Goal: Transaction & Acquisition: Purchase product/service

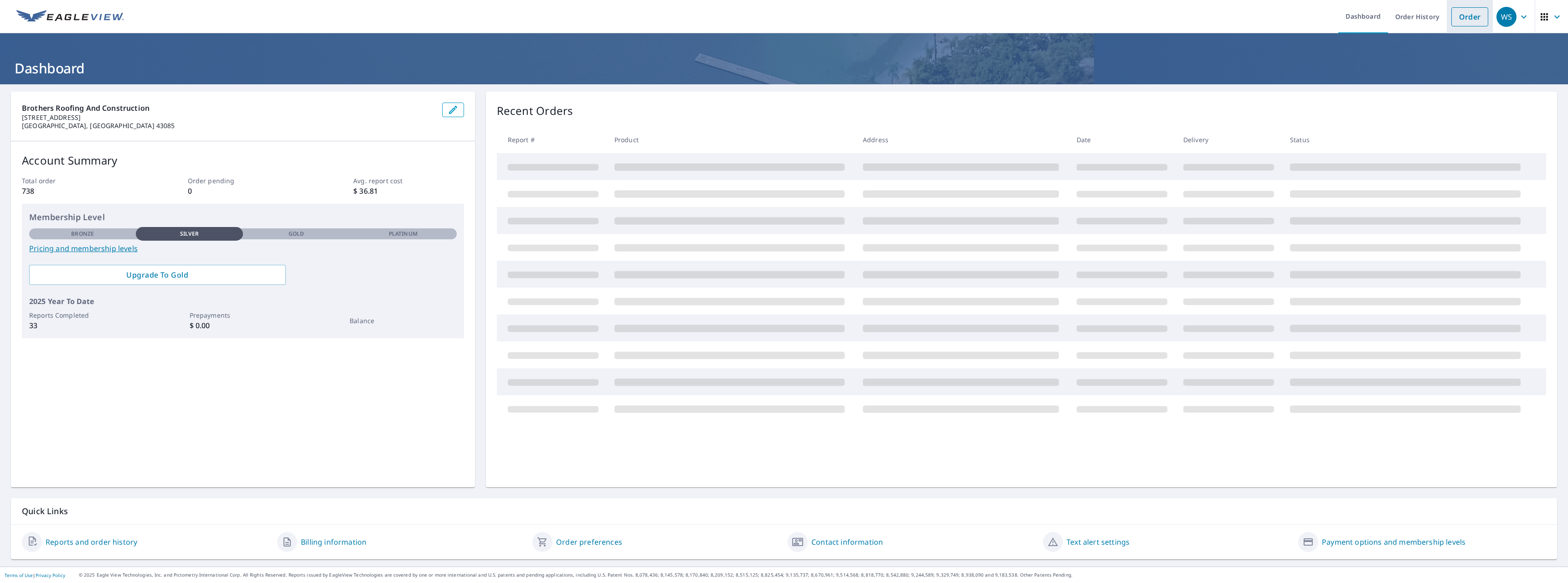
click at [1468, 14] on link "Order" at bounding box center [1469, 17] width 37 height 19
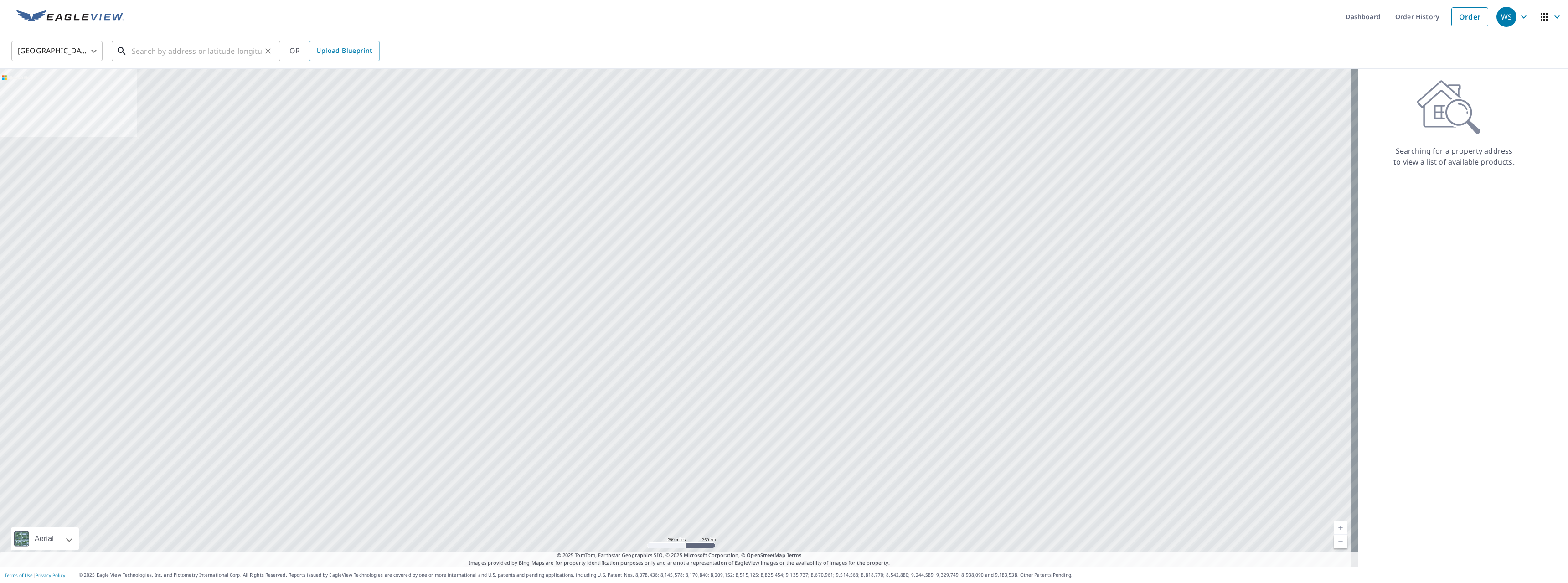
click at [196, 44] on input "text" at bounding box center [197, 51] width 130 height 25
click at [168, 82] on div "[STREET_ADDRESS]" at bounding box center [202, 86] width 143 height 29
type input "[STREET_ADDRESS]"
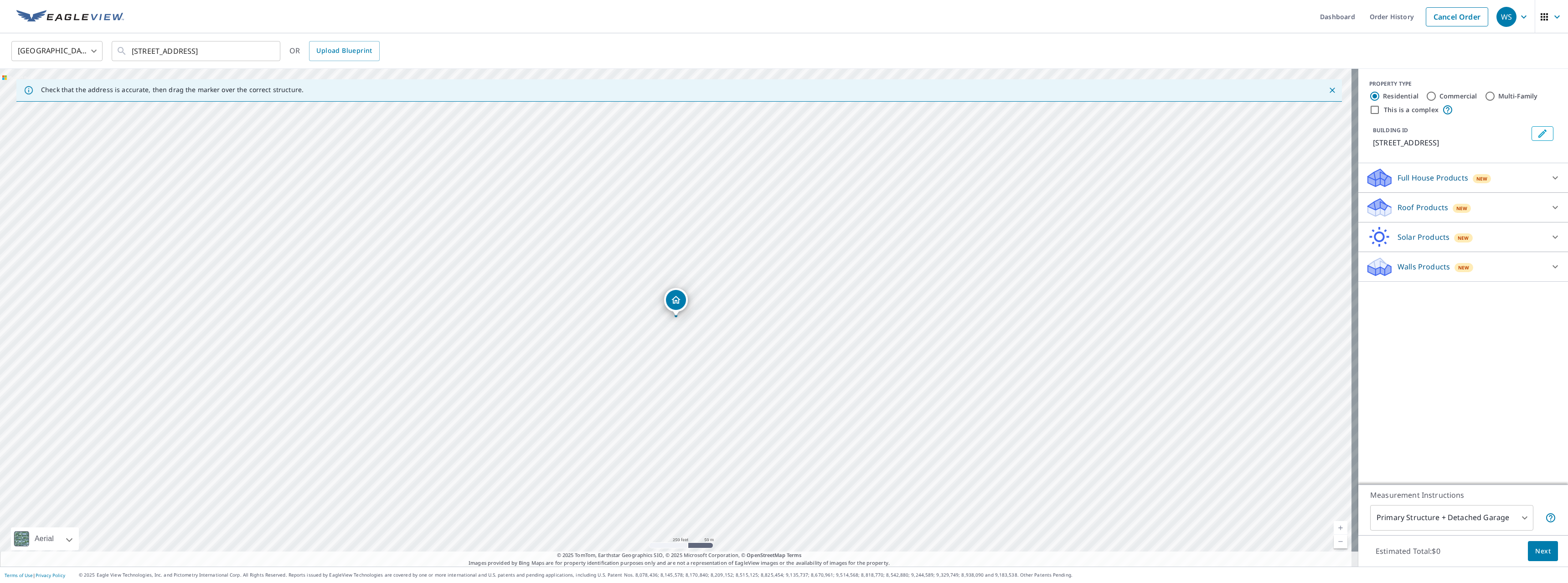
click at [1544, 176] on div at bounding box center [1555, 177] width 22 height 22
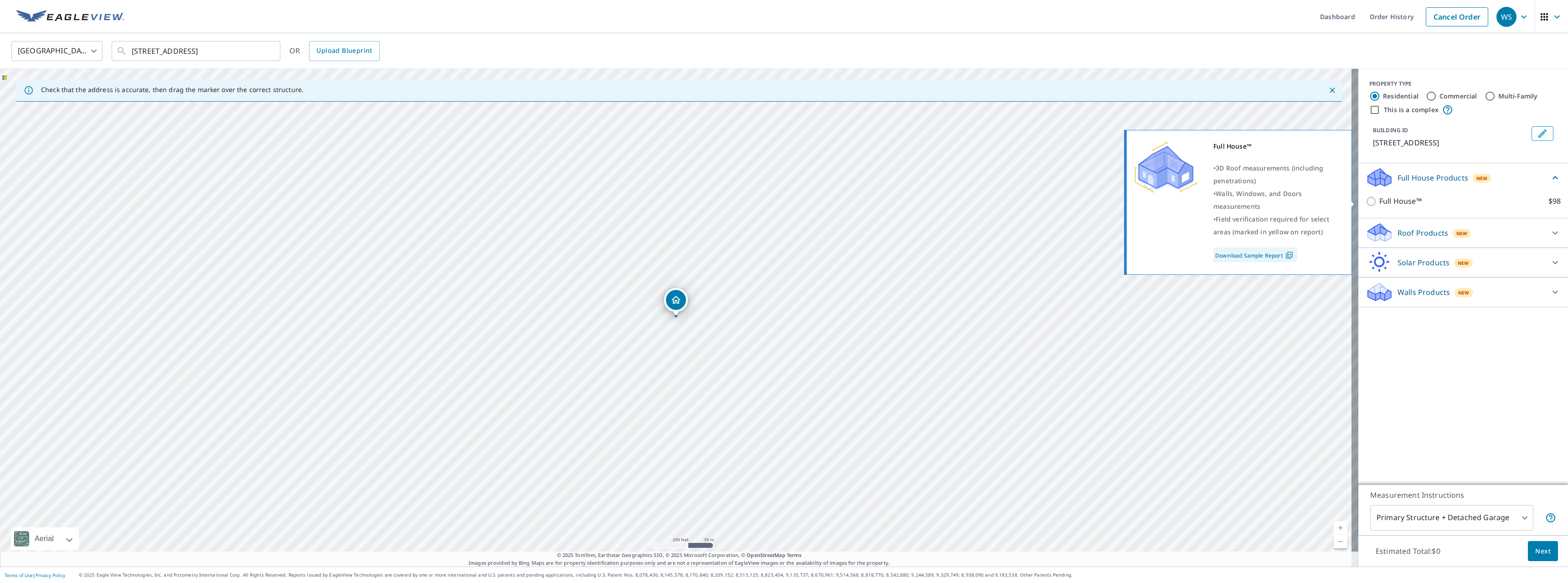
click at [1367, 199] on input "Full House™ $98" at bounding box center [1372, 202] width 14 height 11
checkbox input "true"
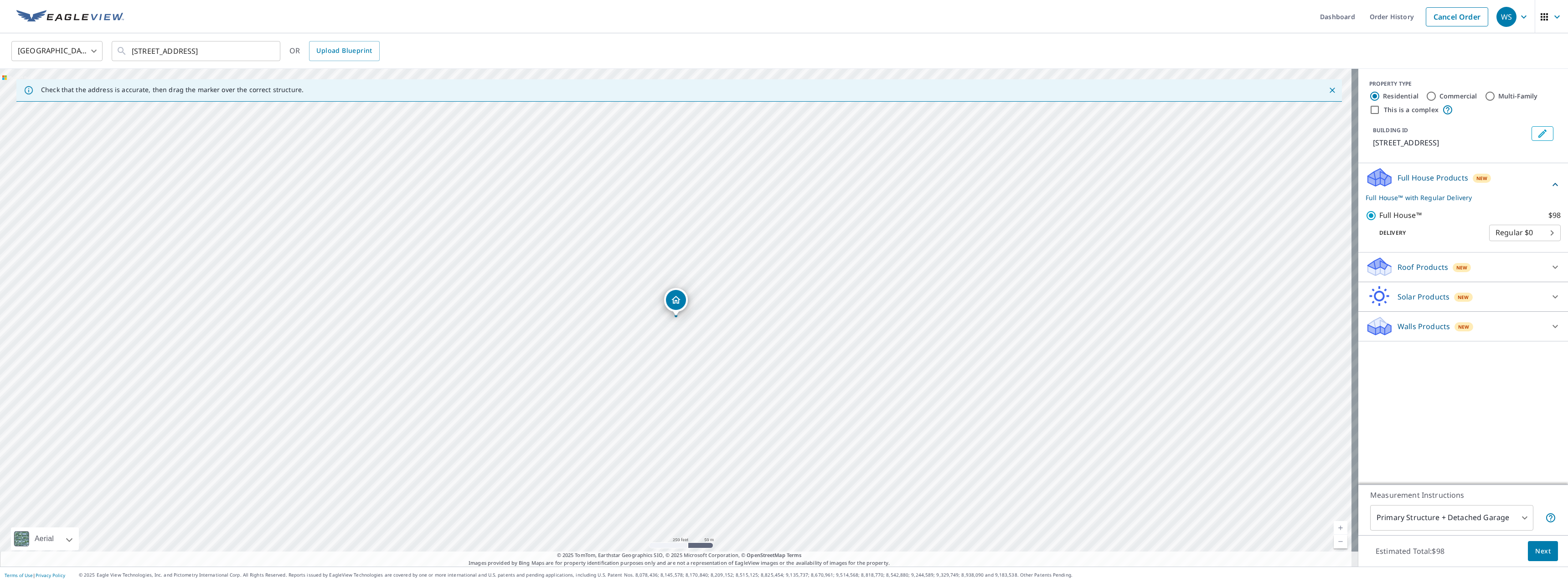
click at [1535, 553] on span "Next" at bounding box center [1543, 552] width 15 height 11
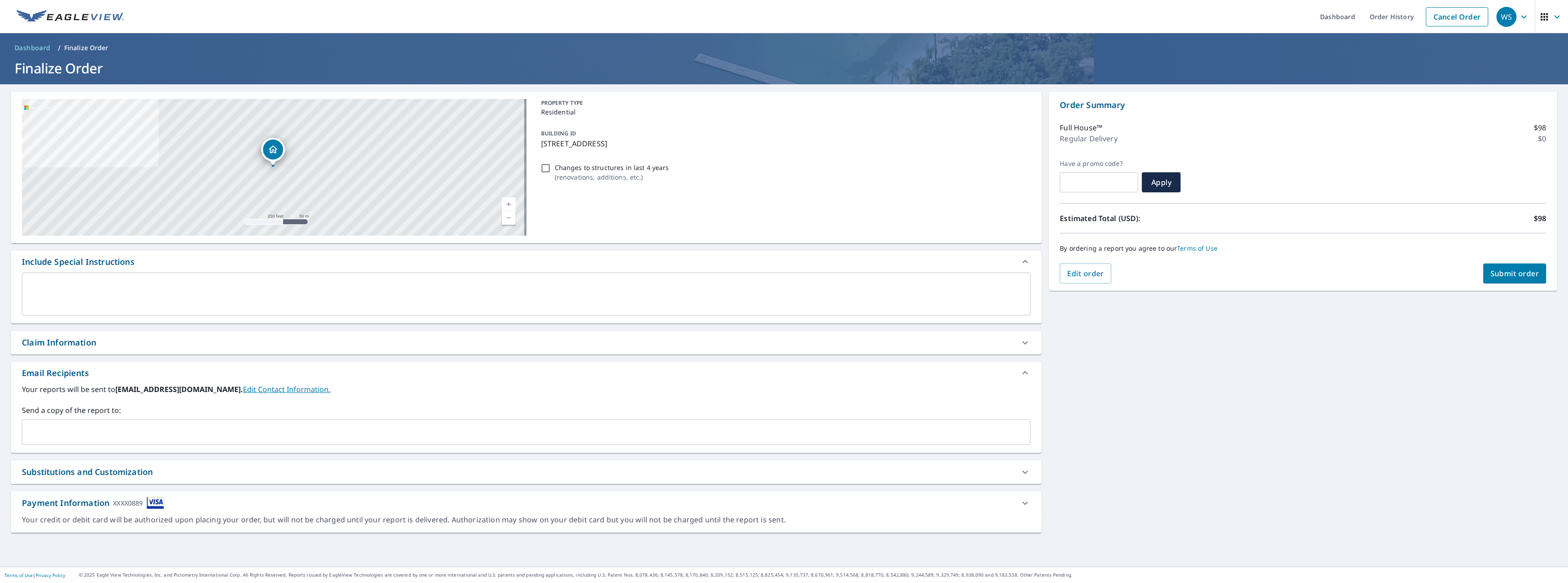
click at [1510, 272] on span "Submit order" at bounding box center [1515, 274] width 49 height 10
